Goal: Task Accomplishment & Management: Manage account settings

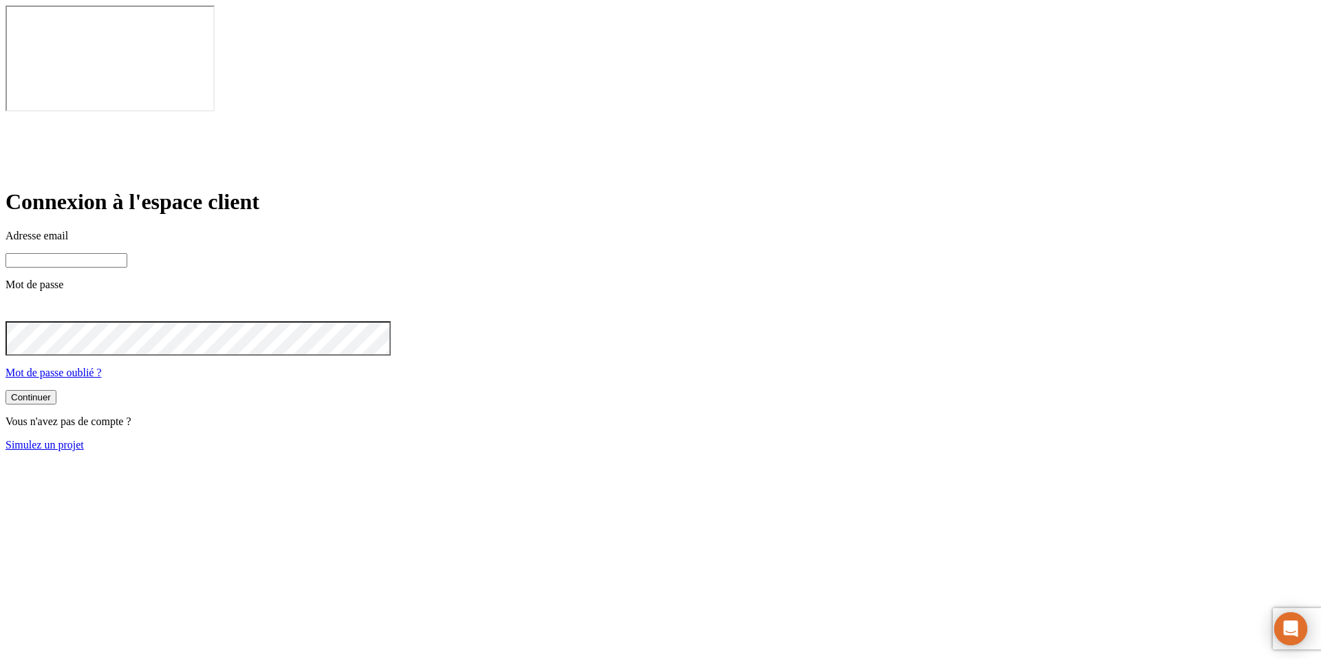
click at [127, 253] on input at bounding box center [67, 260] width 122 height 14
paste input "james.bond+22885@nalo.fr"
type input "james.bond+22885@nalo.fr"
click at [6, 392] on button "Continuer" at bounding box center [31, 399] width 51 height 14
